Goal: Navigation & Orientation: Find specific page/section

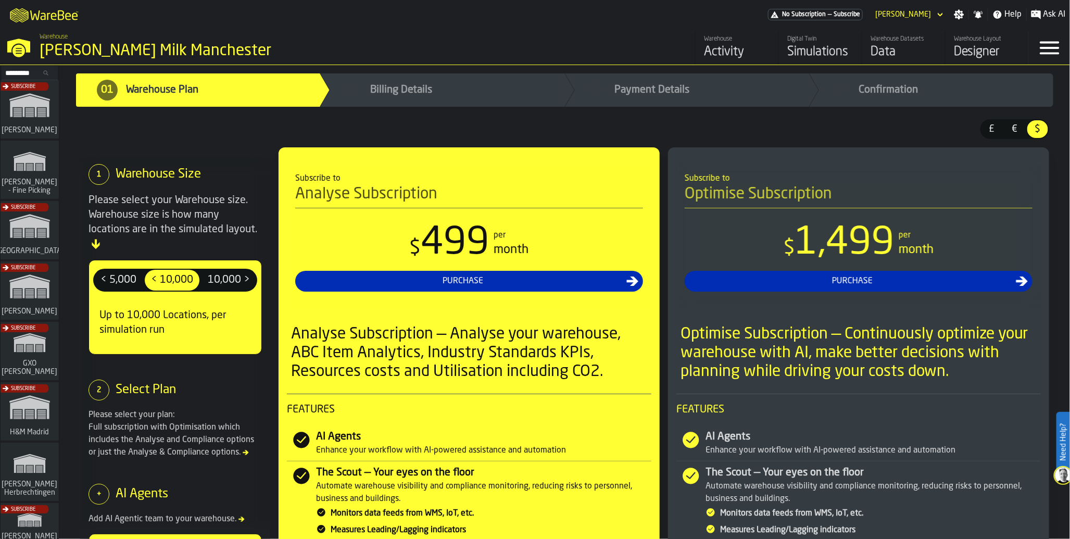
click at [875, 45] on div "Data" at bounding box center [904, 52] width 66 height 17
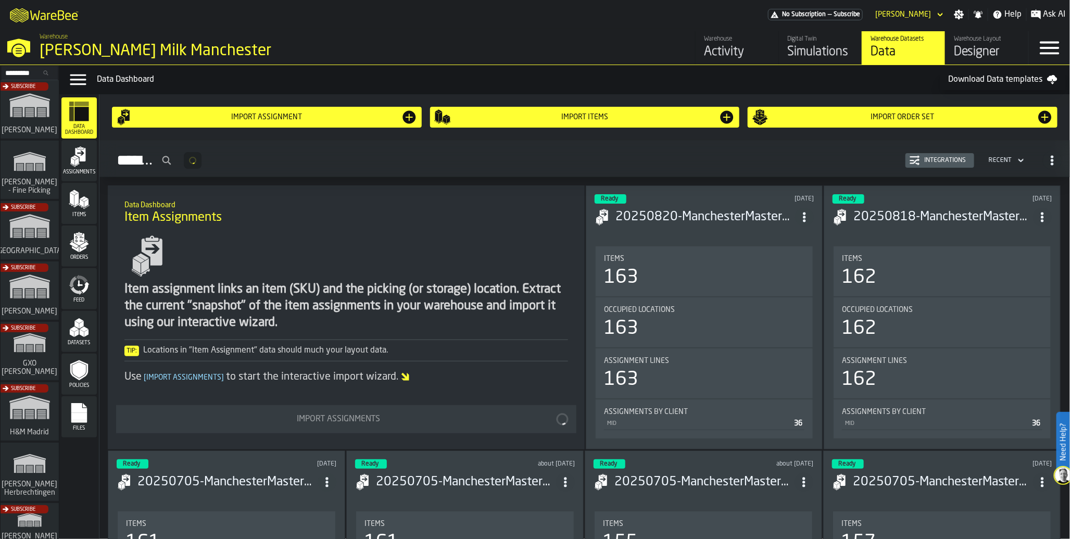
click at [74, 285] on icon "menu Feed" at bounding box center [79, 284] width 21 height 21
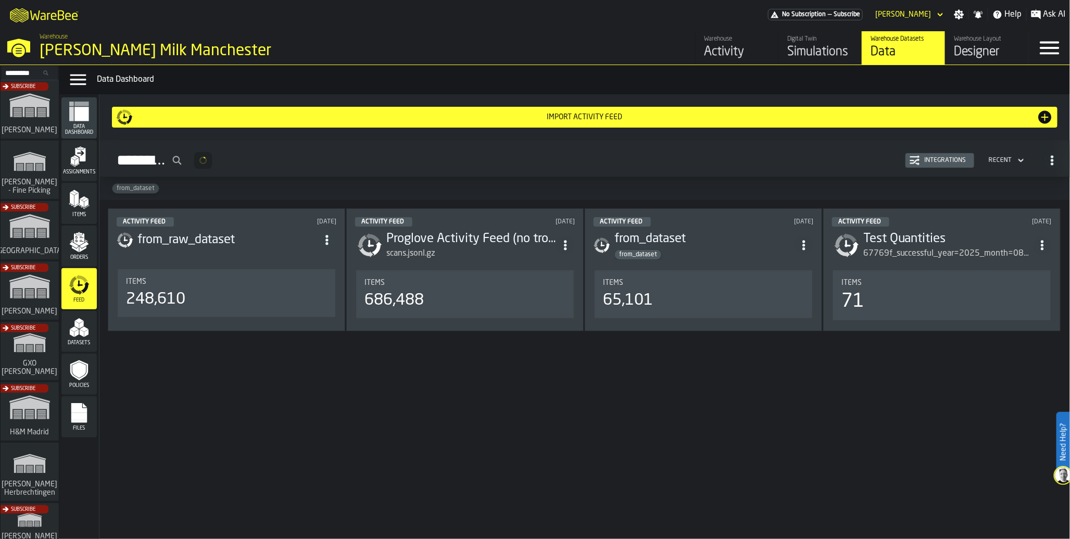
click at [245, 305] on div "248,610" at bounding box center [226, 299] width 201 height 19
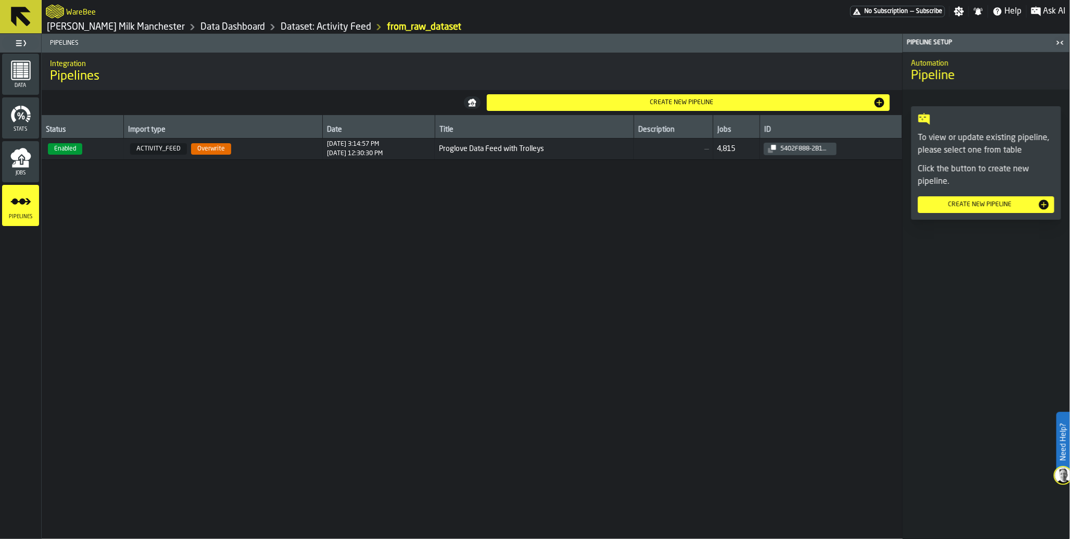
click at [21, 167] on icon "menu Jobs" at bounding box center [20, 157] width 21 height 21
